Goal: Check status: Check status

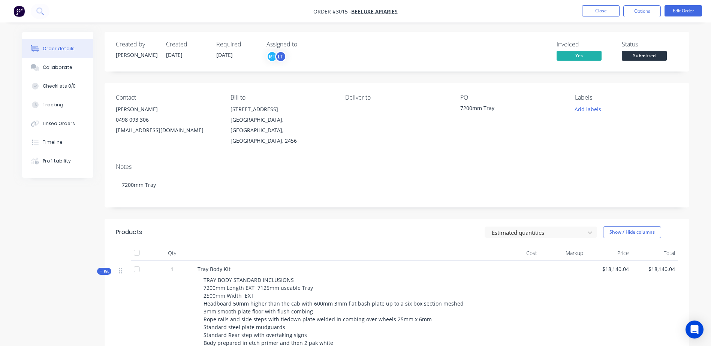
scroll to position [75, 0]
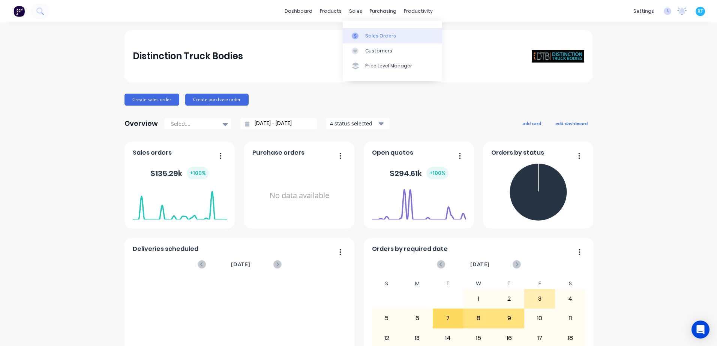
click at [360, 34] on div at bounding box center [357, 36] width 11 height 7
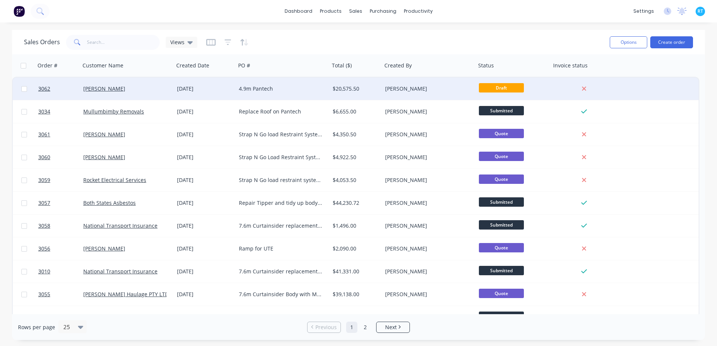
click at [317, 94] on div "4.9m Pantech" at bounding box center [283, 89] width 94 height 22
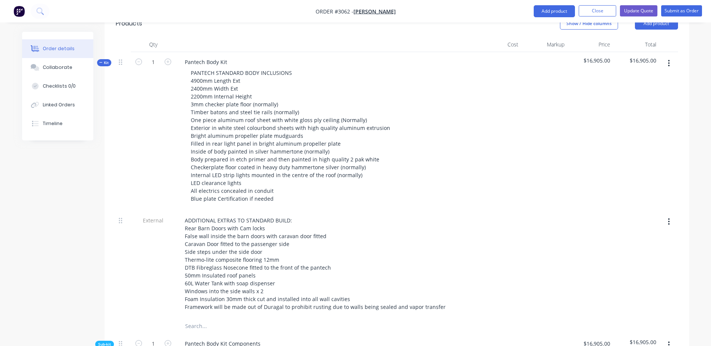
scroll to position [208, 0]
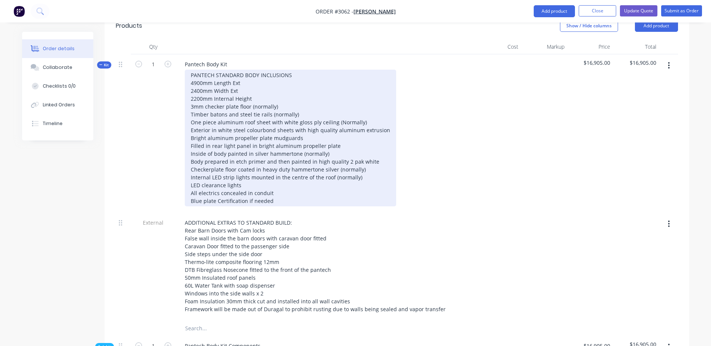
click at [326, 97] on div "PANTECH STANDARD BODY INCLUSIONS 4900mm Length Ext 2400mm Width Ext 2200mm Inte…" at bounding box center [290, 138] width 211 height 137
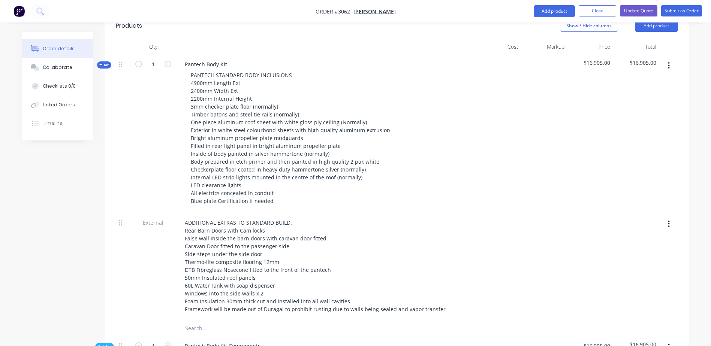
click at [504, 118] on div at bounding box center [499, 133] width 46 height 159
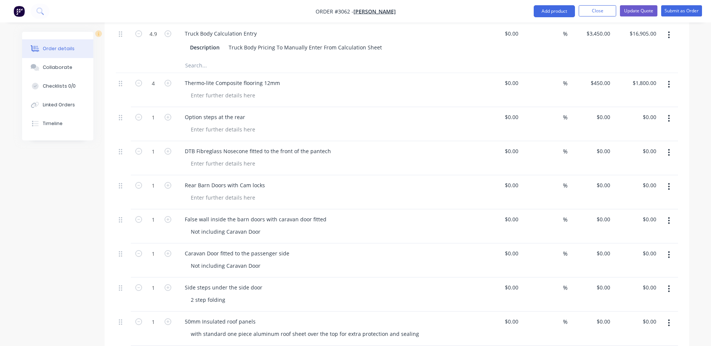
scroll to position [546, 0]
click at [313, 156] on div at bounding box center [329, 161] width 288 height 11
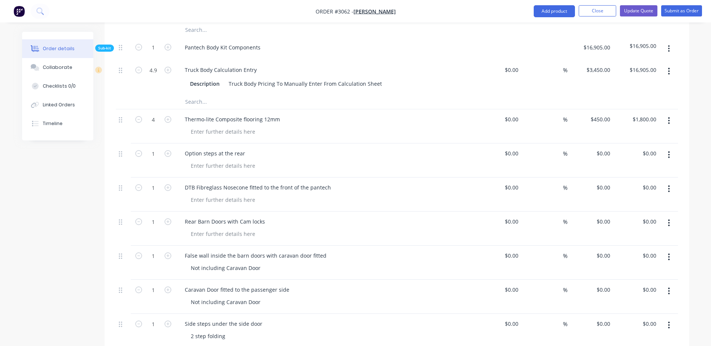
scroll to position [471, 0]
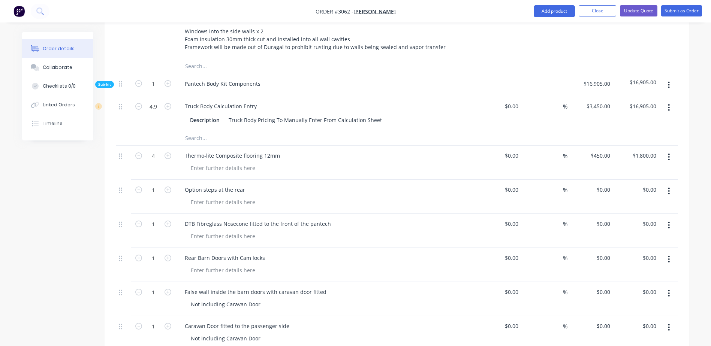
click at [287, 150] on div "Thermo-lite Composite flooring 12mm" at bounding box center [326, 155] width 294 height 11
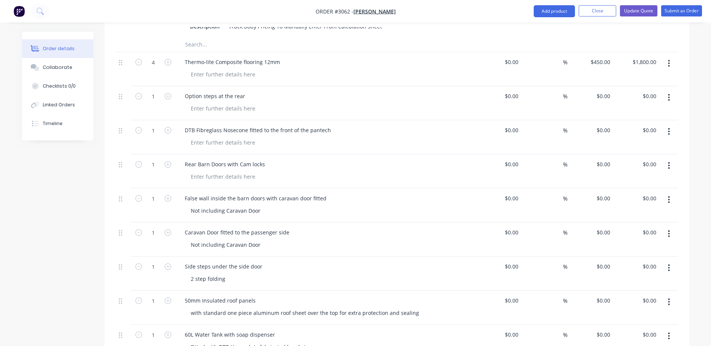
scroll to position [583, 0]
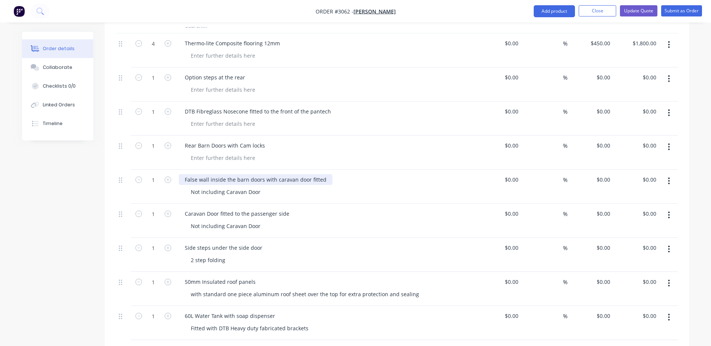
click at [320, 174] on div "False wall inside the barn doors with caravan door fitted" at bounding box center [256, 179] width 154 height 11
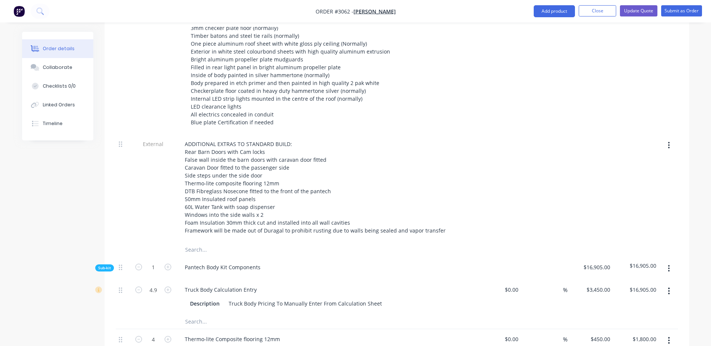
scroll to position [283, 0]
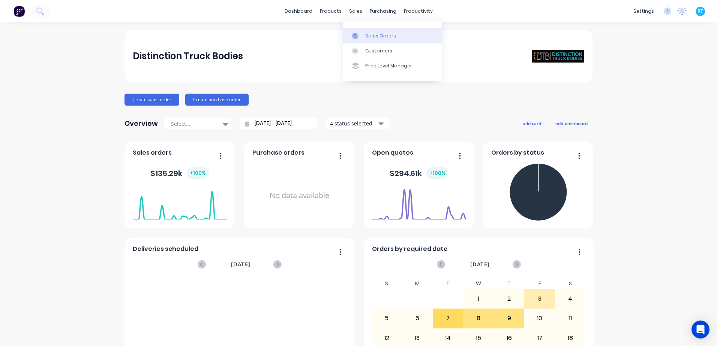
click at [360, 34] on div at bounding box center [357, 36] width 11 height 7
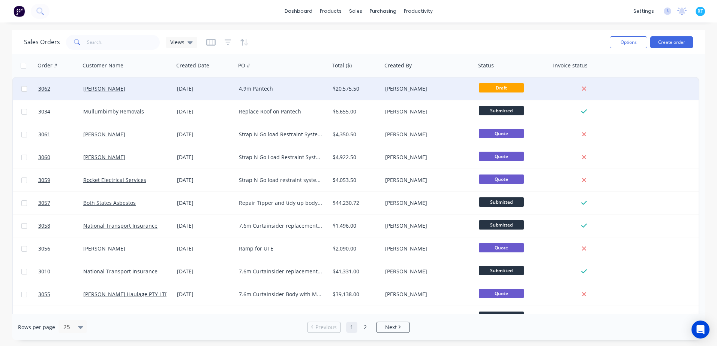
click at [240, 88] on div "4.9m Pantech" at bounding box center [280, 88] width 83 height 7
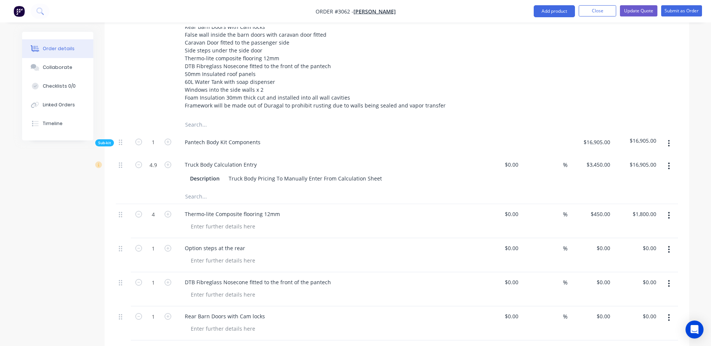
scroll to position [375, 0]
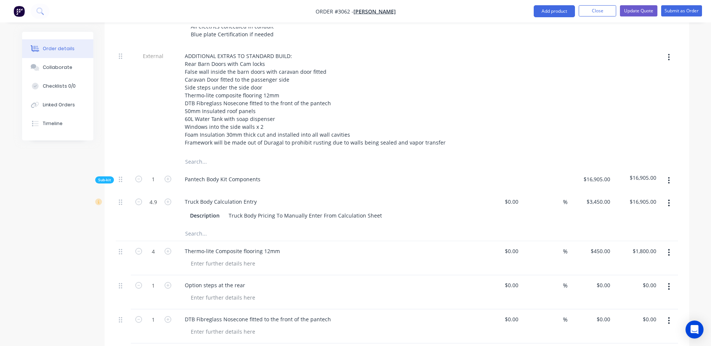
click at [309, 241] on div "Thermo-lite Composite flooring 12mm" at bounding box center [326, 258] width 300 height 34
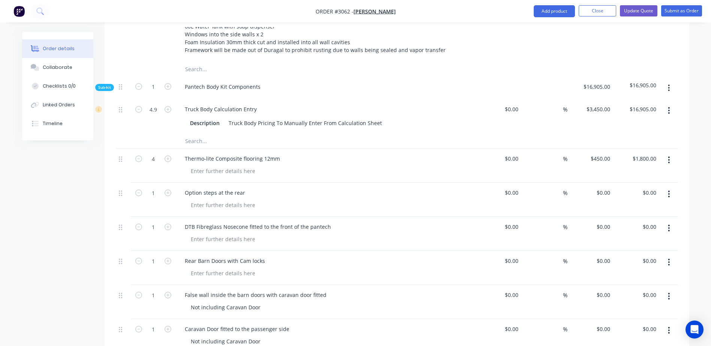
scroll to position [450, 0]
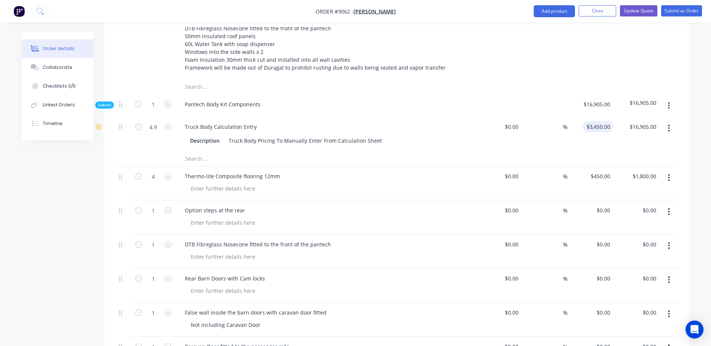
type input "3450"
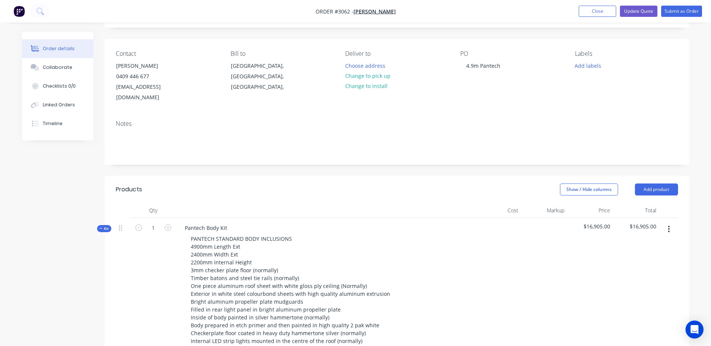
scroll to position [0, 0]
